Goal: Information Seeking & Learning: Learn about a topic

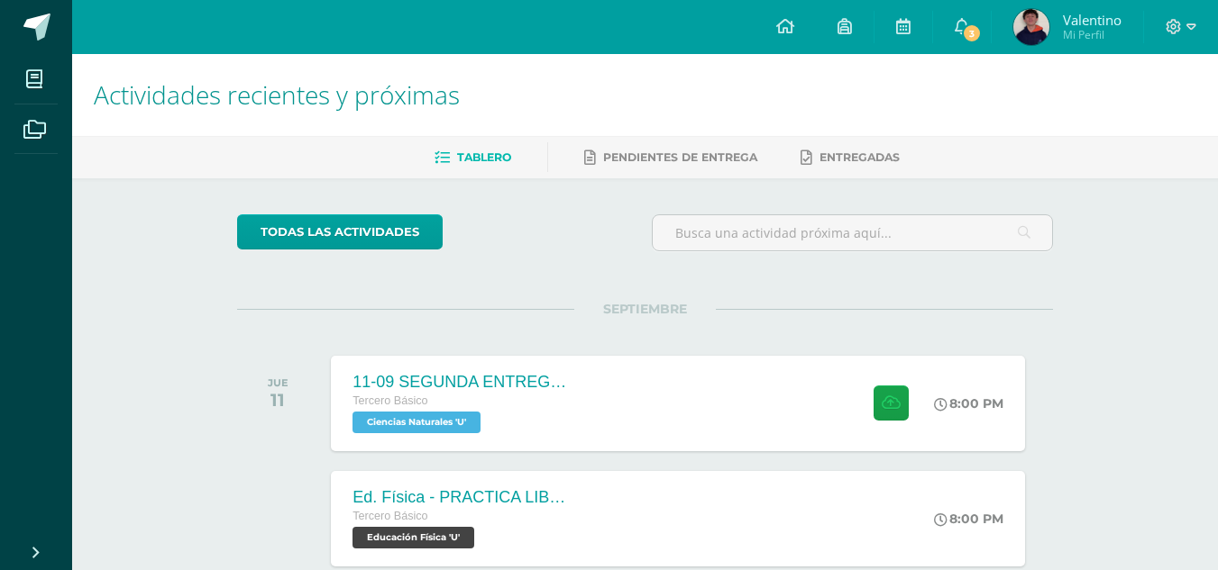
drag, startPoint x: 252, startPoint y: 111, endPoint x: 250, endPoint y: 198, distance: 87.5
click at [244, 110] on span "Actividades recientes y próximas" at bounding box center [277, 95] width 366 height 34
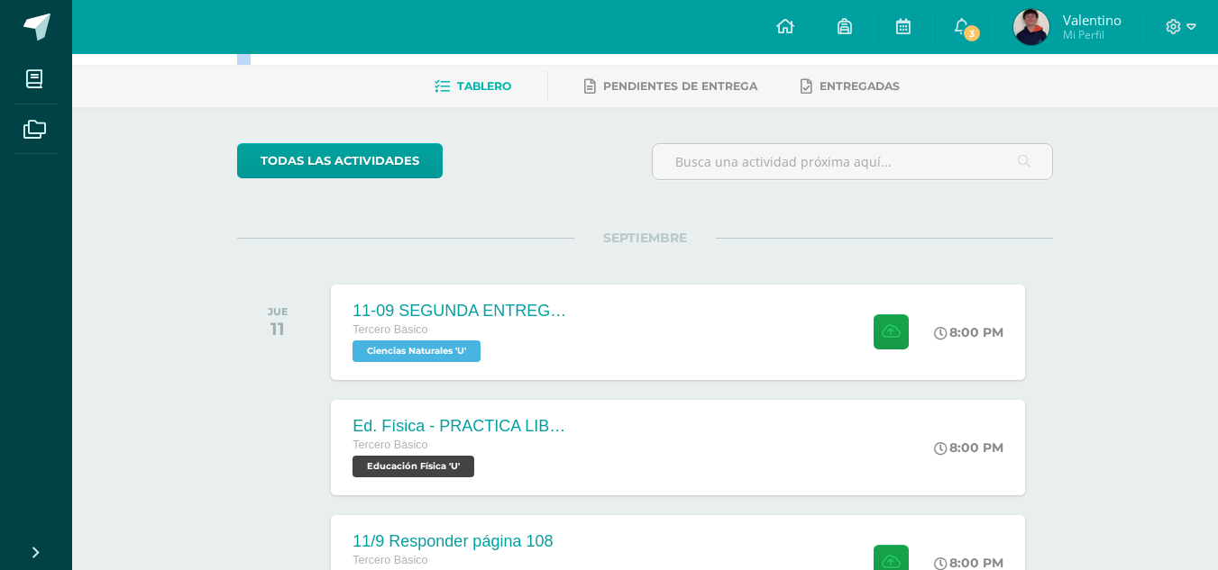
scroll to position [90, 0]
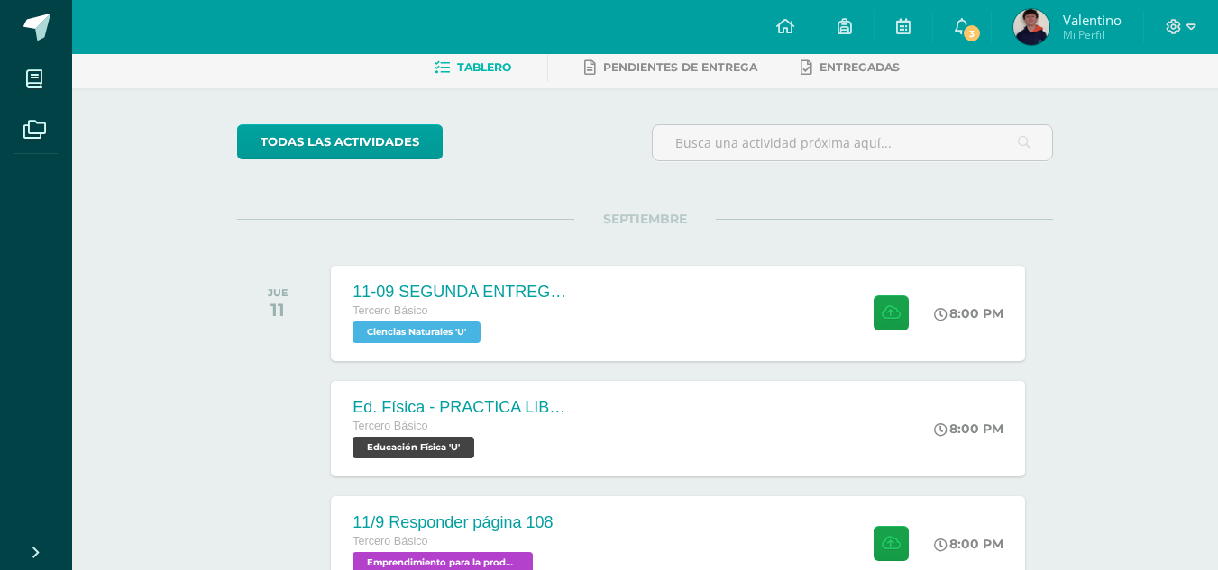
click at [481, 251] on div "SEPTIEMBRE JUE 11 11-09 SEGUNDA ENTREGA DE GUÍA Tercero Básico Ciencias Natural…" at bounding box center [645, 291] width 816 height 145
click at [437, 221] on div "SEPTIEMBRE JUE 11 11-09 SEGUNDA ENTREGA DE GUÍA Tercero Básico Ciencias Natural…" at bounding box center [645, 291] width 816 height 145
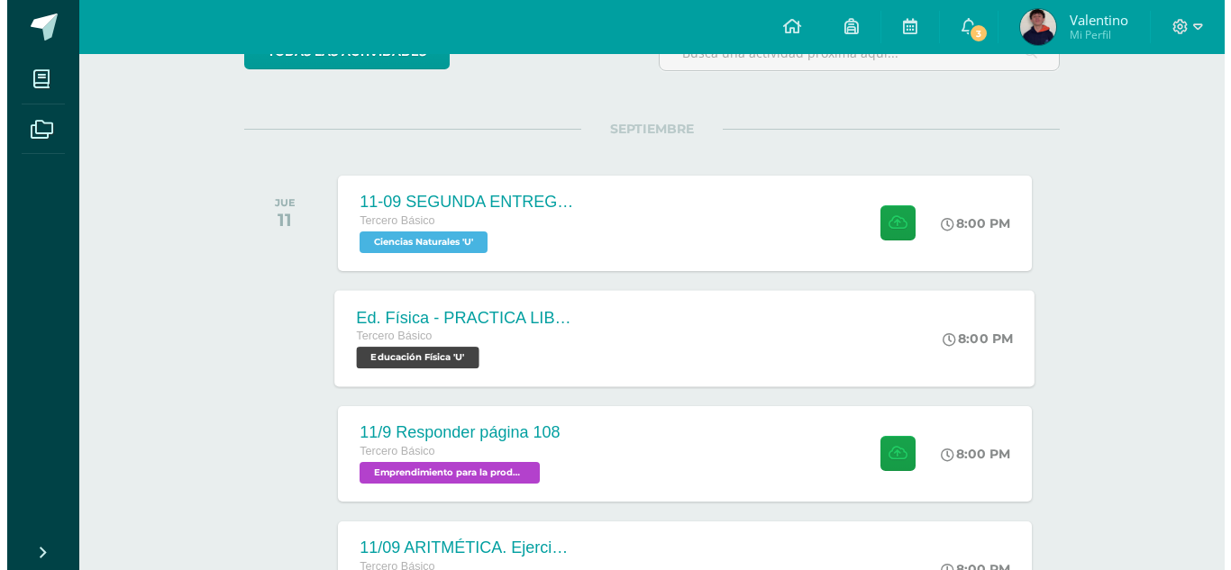
scroll to position [270, 0]
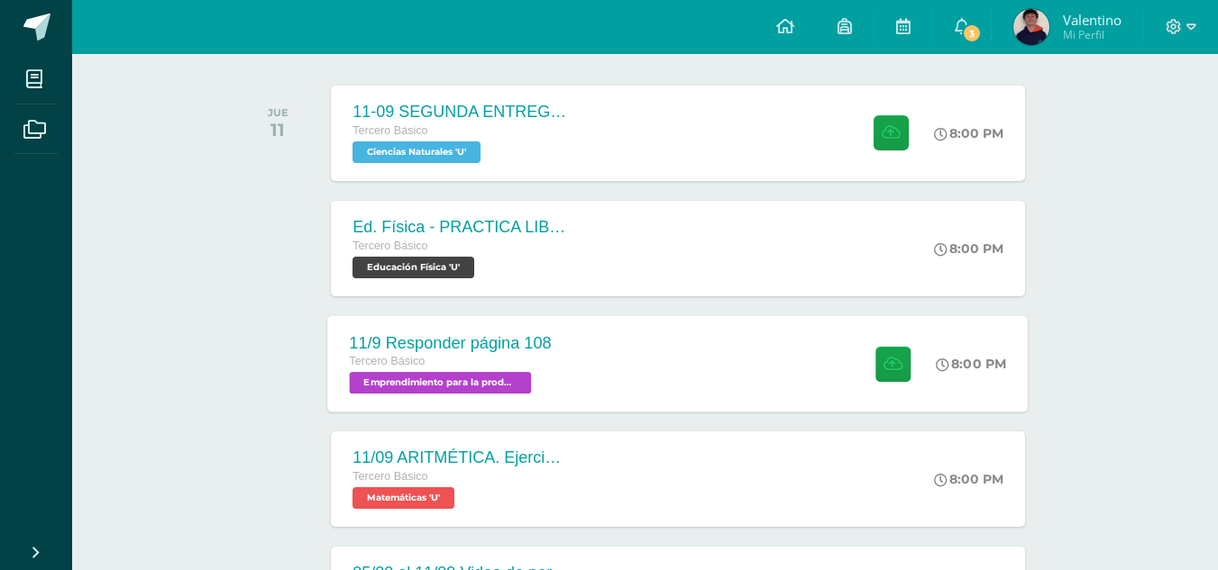
click at [542, 338] on div "11/9 Responder página 108" at bounding box center [451, 342] width 202 height 19
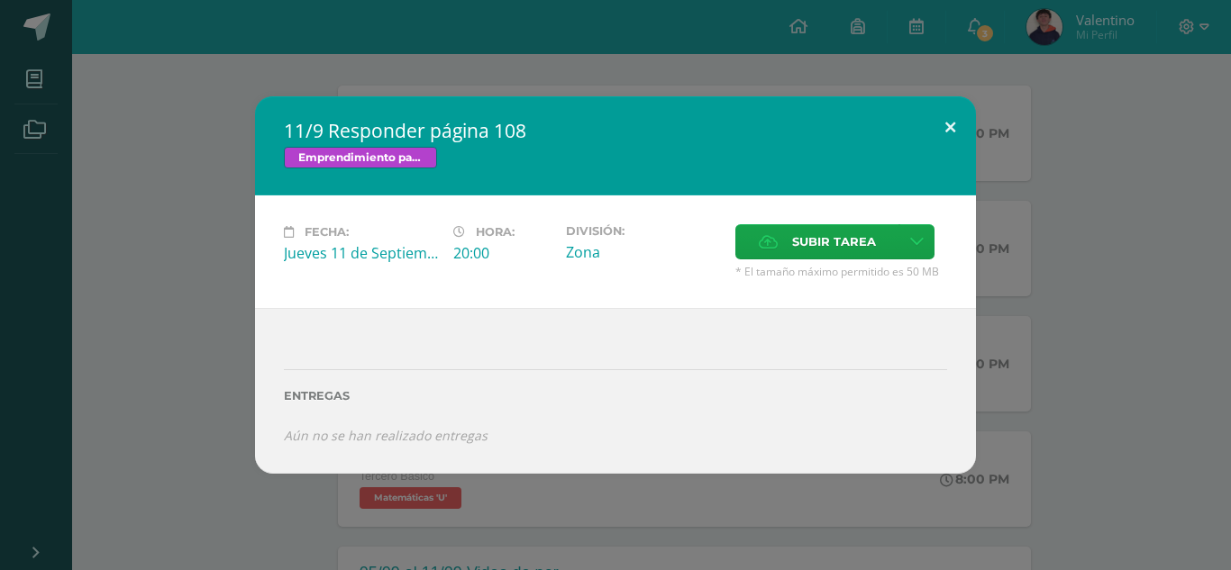
click at [948, 123] on button at bounding box center [950, 126] width 51 height 61
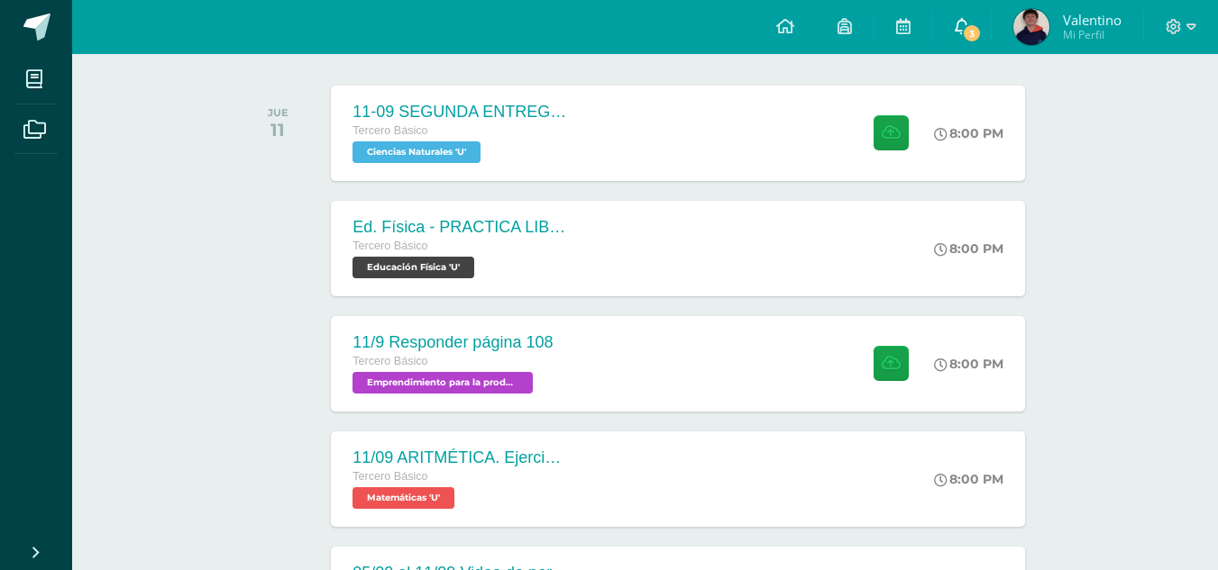
click at [972, 38] on span "3" at bounding box center [972, 33] width 20 height 20
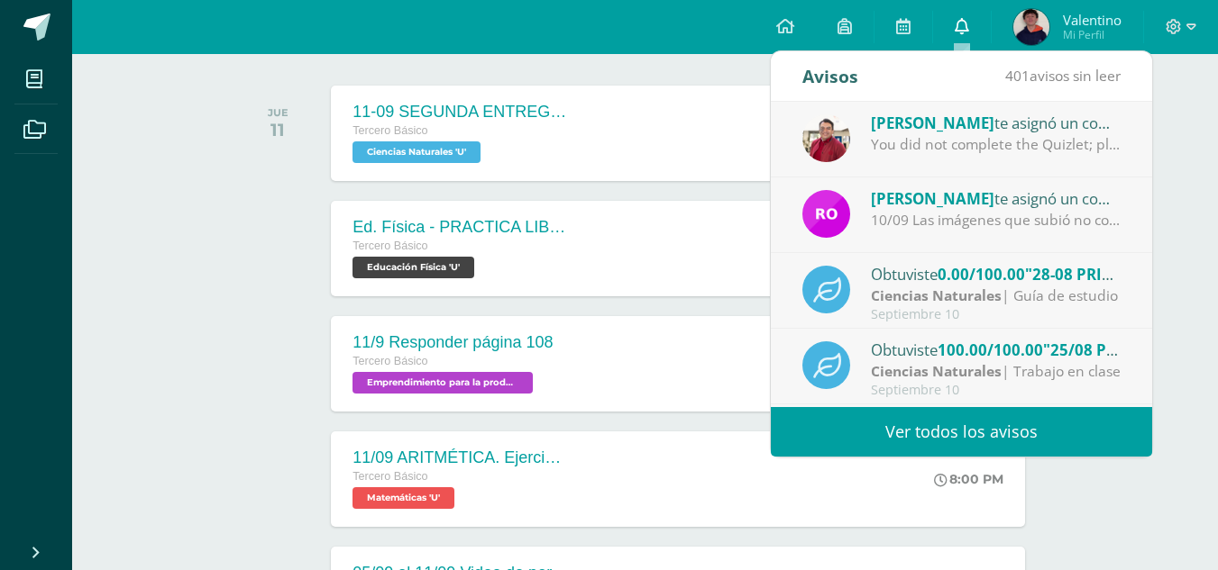
click at [957, 34] on span at bounding box center [961, 27] width 14 height 20
click at [959, 272] on span "0.00/100.00" at bounding box center [980, 274] width 87 height 21
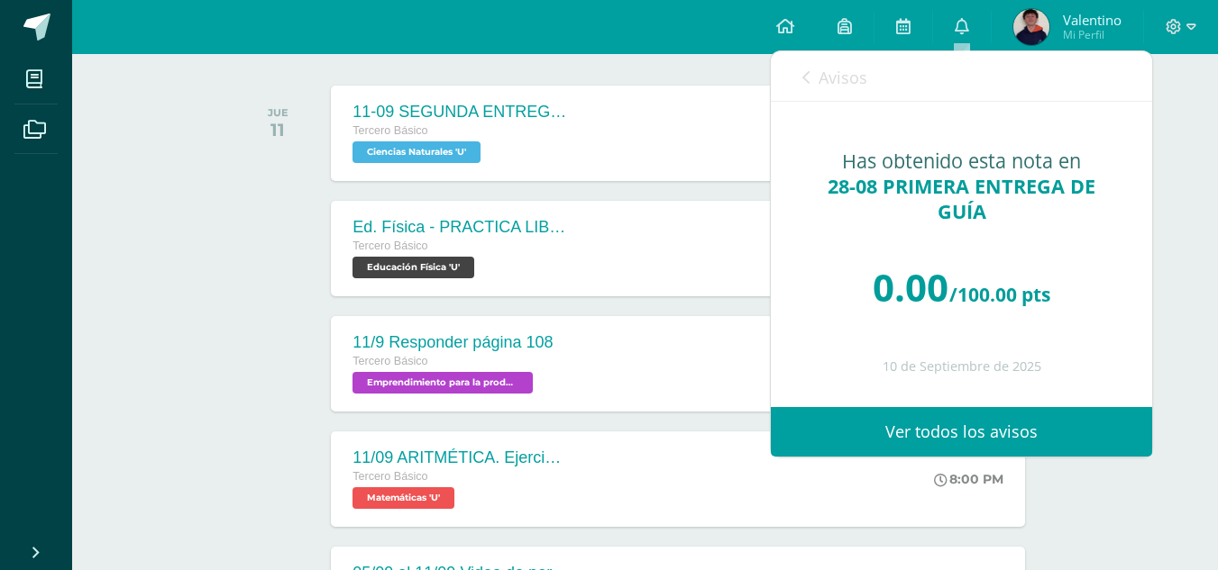
click at [692, 69] on div "SEPTIEMBRE JUE 11 11-09 SEGUNDA ENTREGA DE GUÍA Tercero Básico Ciencias Natural…" at bounding box center [645, 111] width 816 height 145
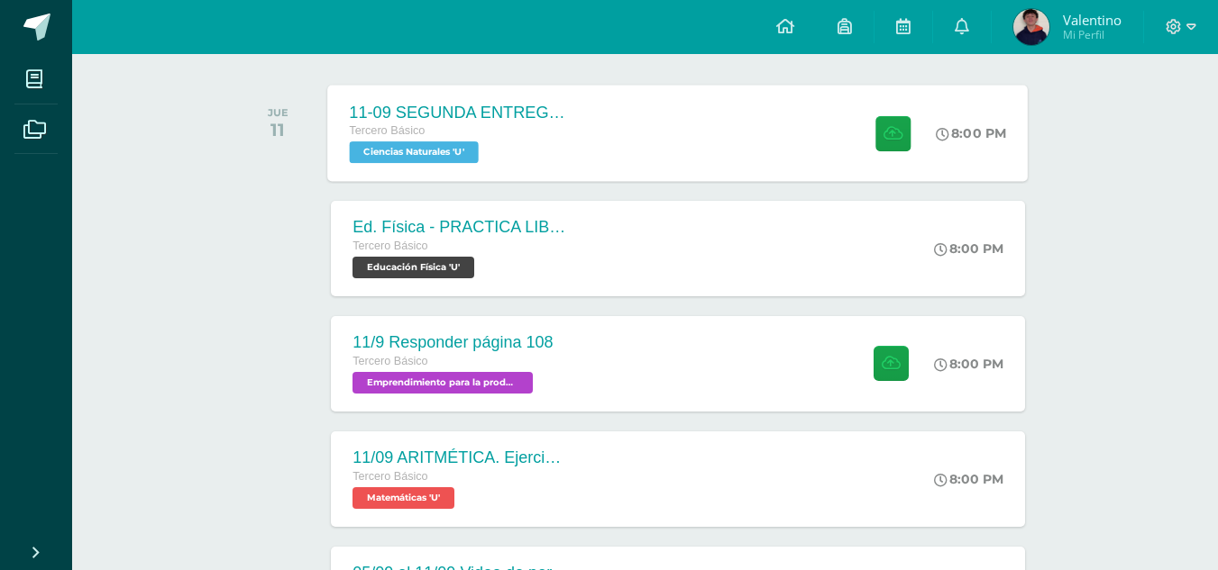
click at [625, 95] on div "11-09 SEGUNDA ENTREGA DE GUÍA Tercero Básico Ciencias Naturales 'U' 8:00 PM 11-…" at bounding box center [678, 133] width 700 height 96
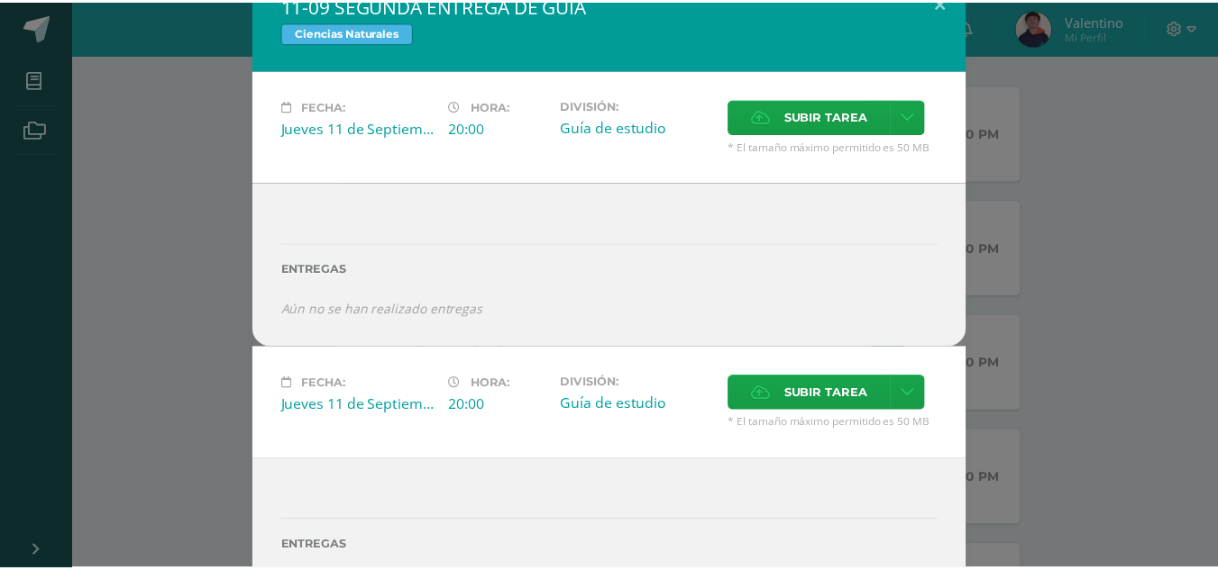
scroll to position [0, 0]
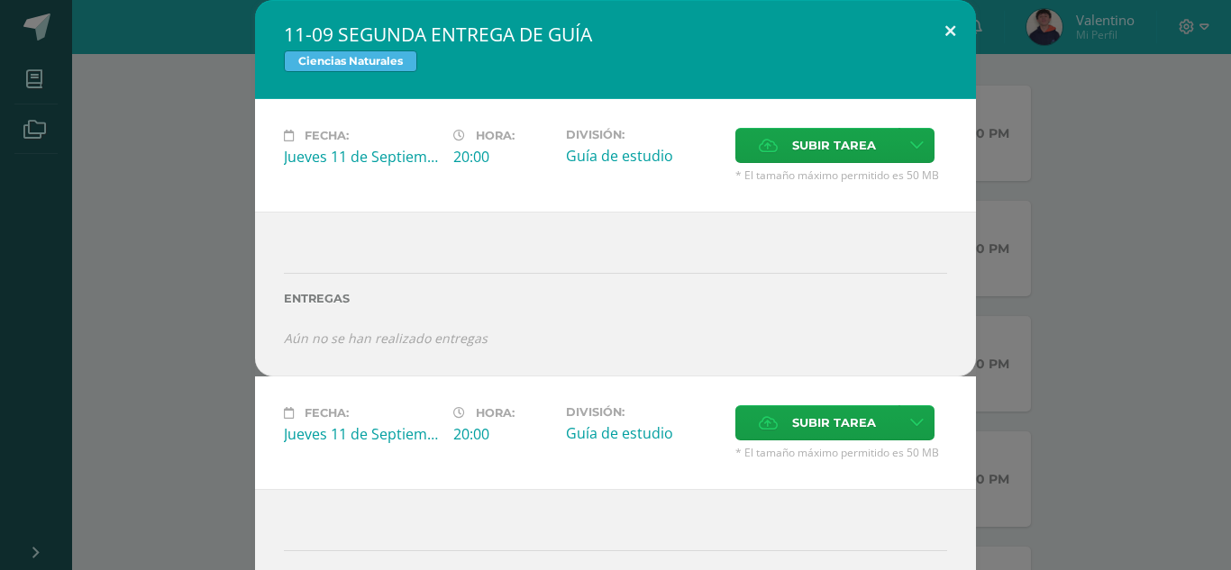
click at [925, 42] on button at bounding box center [950, 30] width 51 height 61
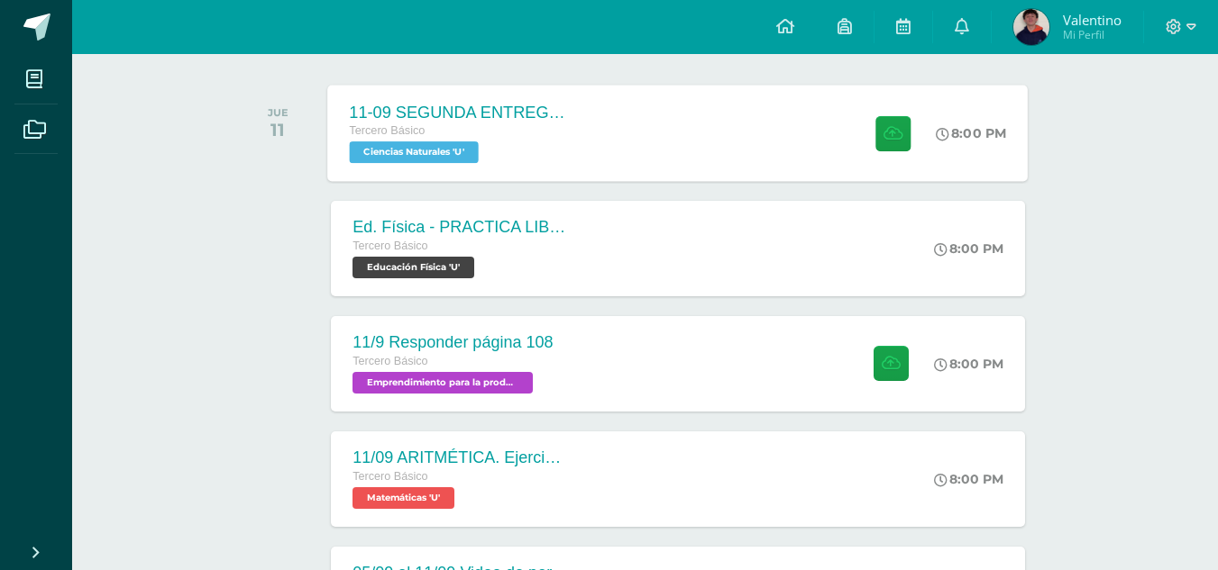
click at [529, 139] on div "Tercero Básico" at bounding box center [459, 132] width 218 height 20
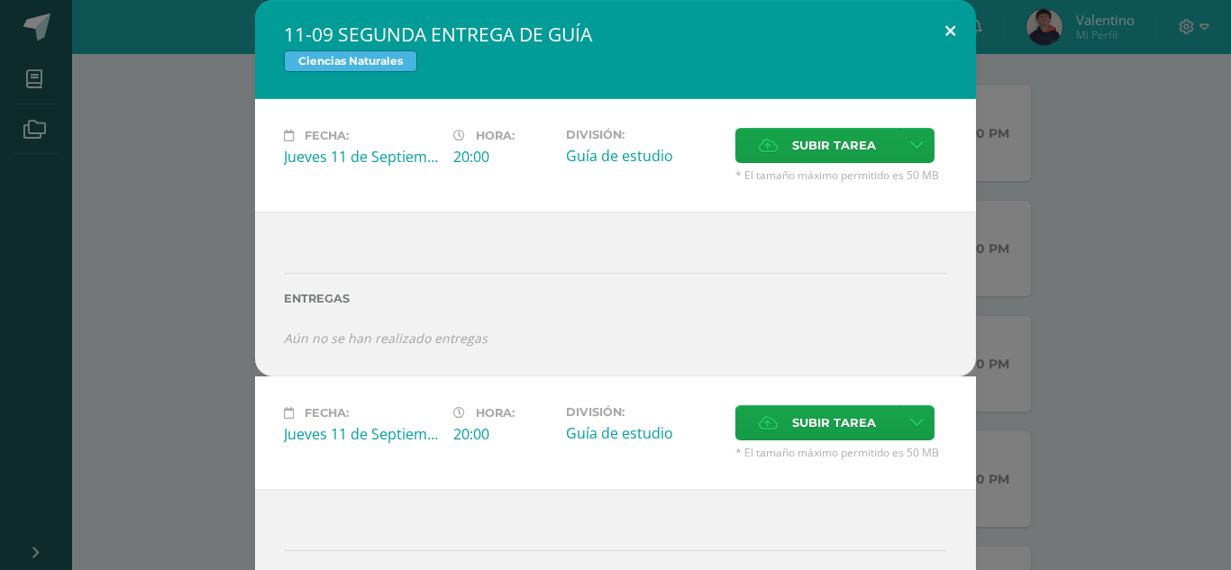
click at [944, 35] on button at bounding box center [950, 30] width 51 height 61
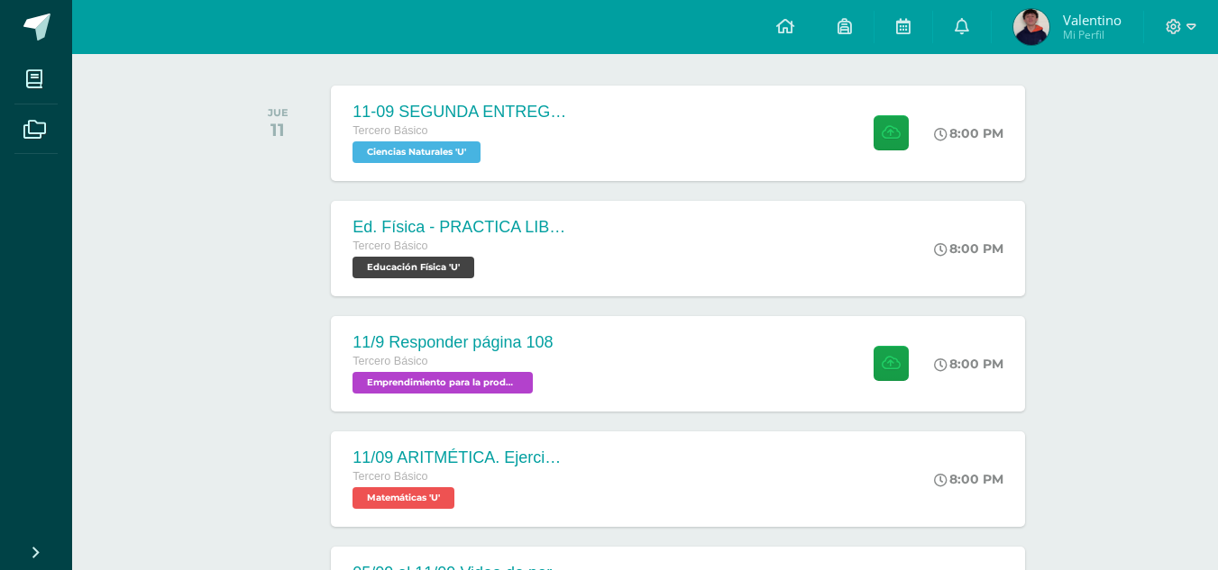
drag, startPoint x: 361, startPoint y: 43, endPoint x: 320, endPoint y: 14, distance: 51.0
click at [361, 43] on div "Configuración Cerrar sesión [PERSON_NAME] Mi Perfil 3 0 Mis accesos directos St…" at bounding box center [644, 27] width 1145 height 54
